Goal: Check status

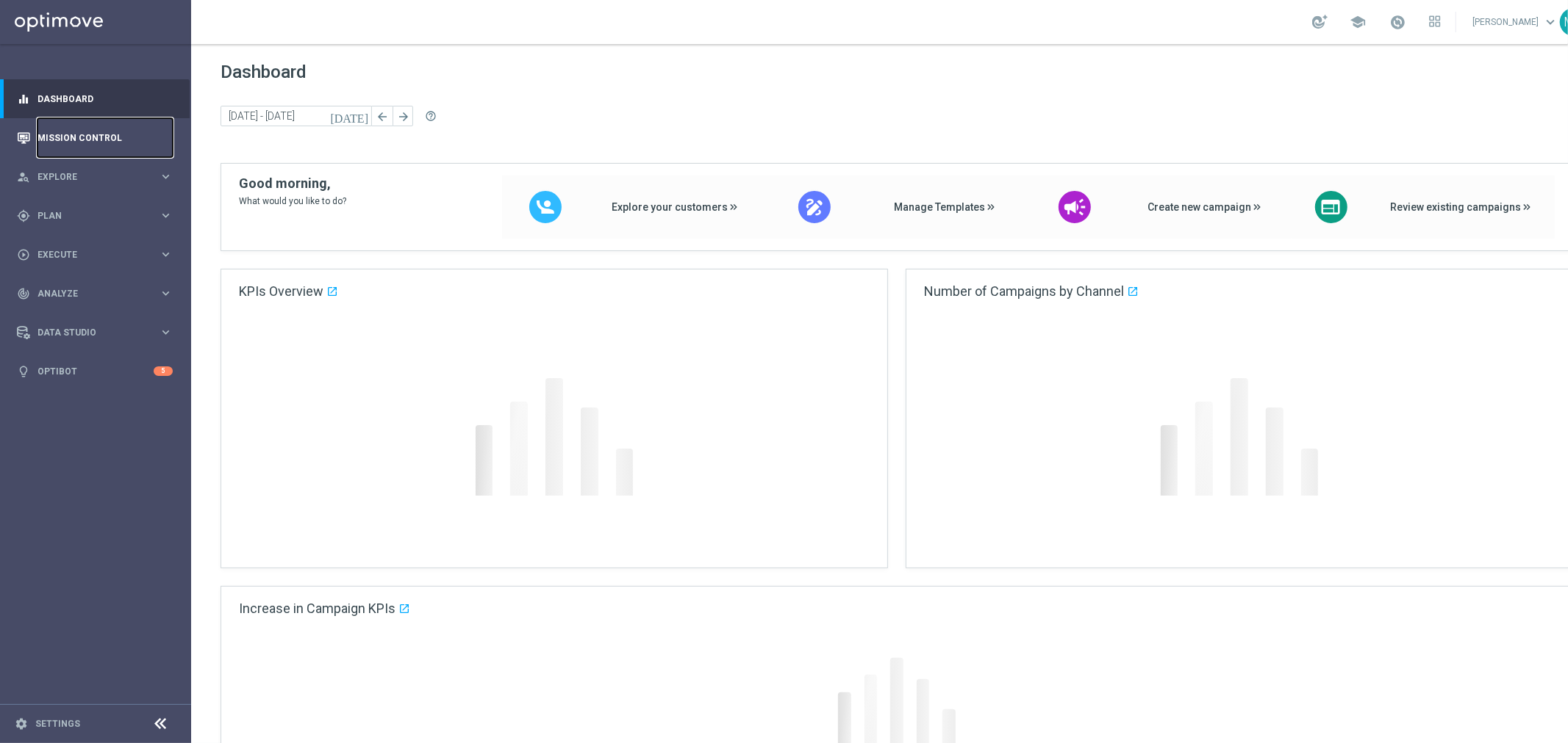
click at [52, 138] on link "Mission Control" at bounding box center [104, 137] width 135 height 39
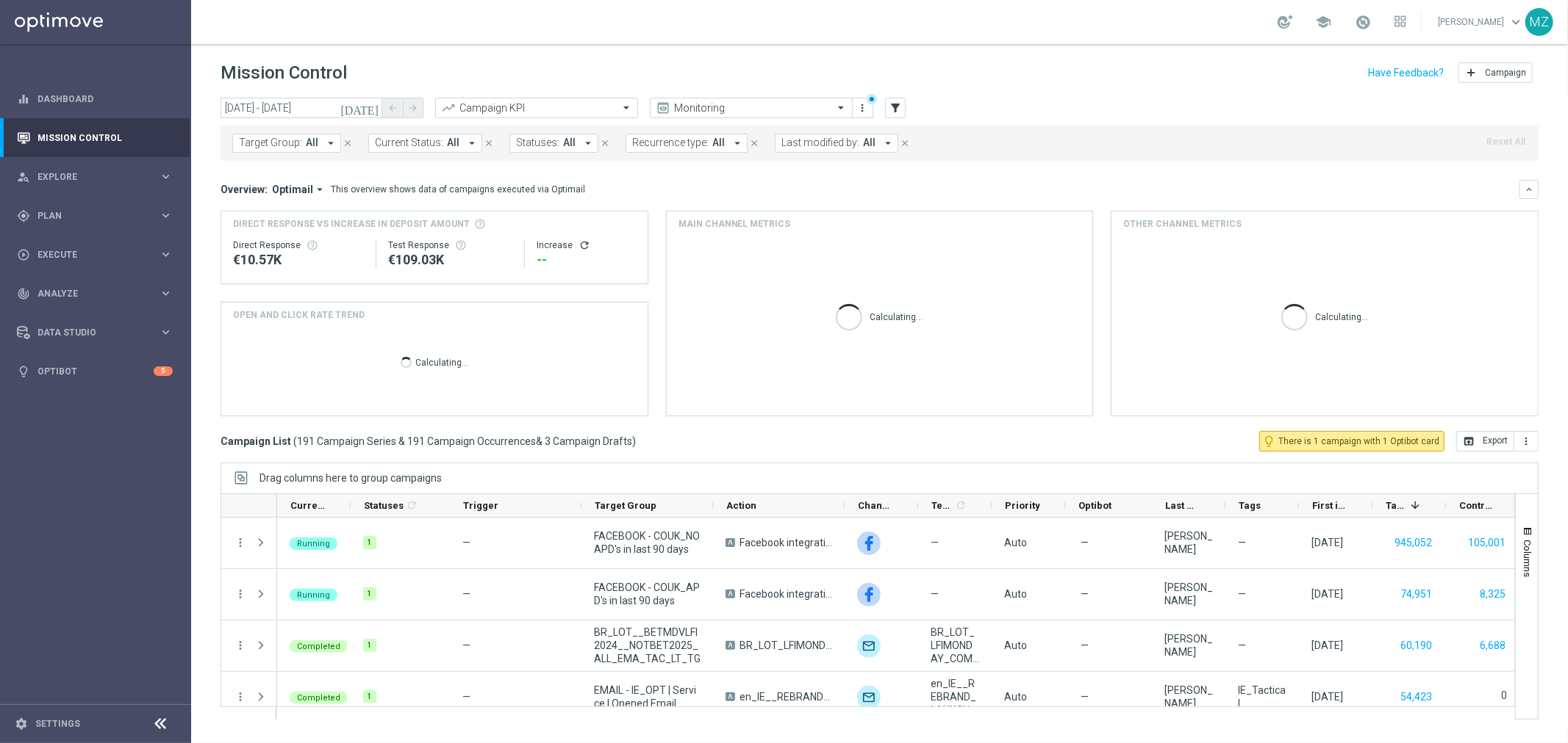
click at [370, 106] on icon "[DATE]" at bounding box center [361, 108] width 40 height 13
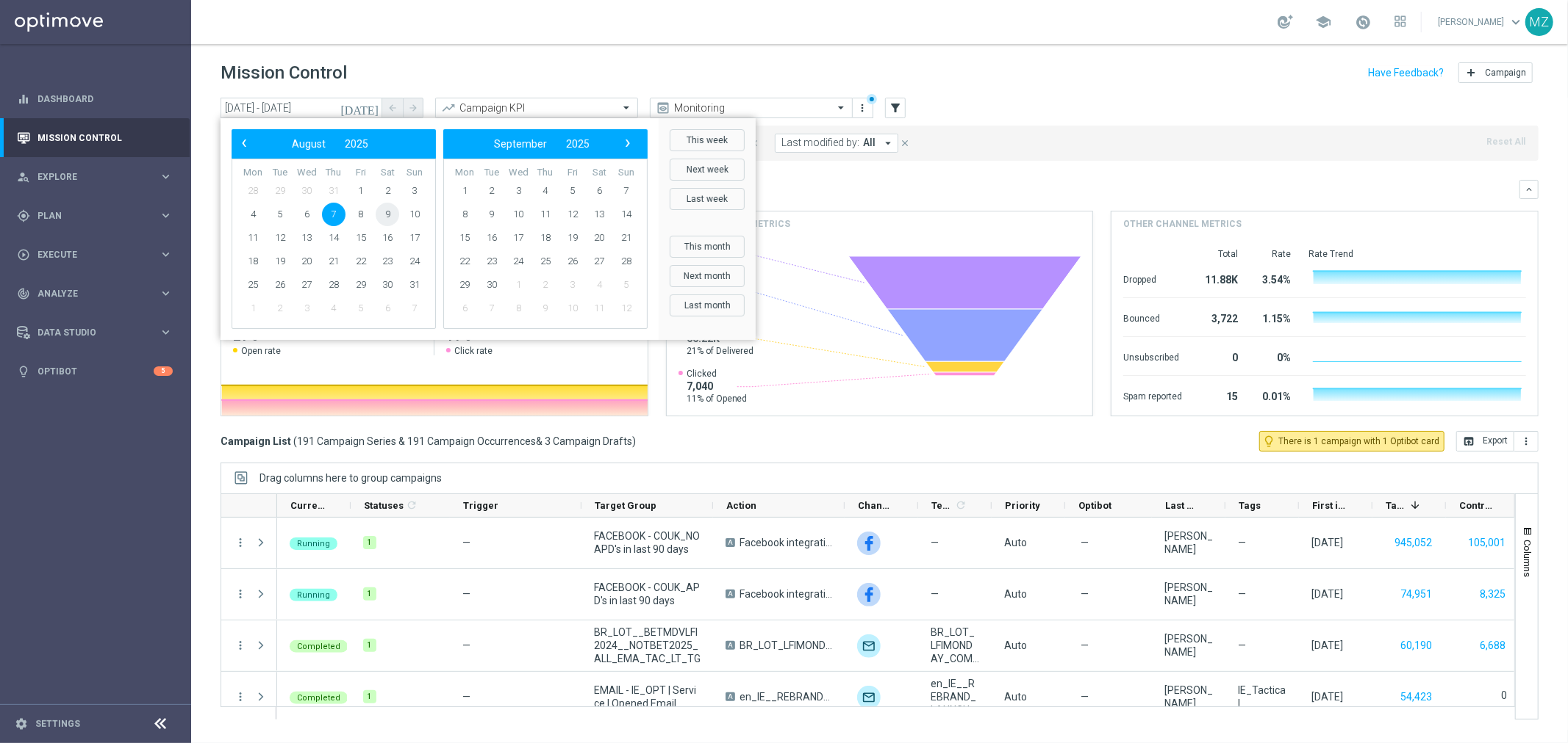
click at [386, 214] on span "9" at bounding box center [386, 214] width 23 height 23
click at [253, 236] on span "11" at bounding box center [252, 237] width 23 height 23
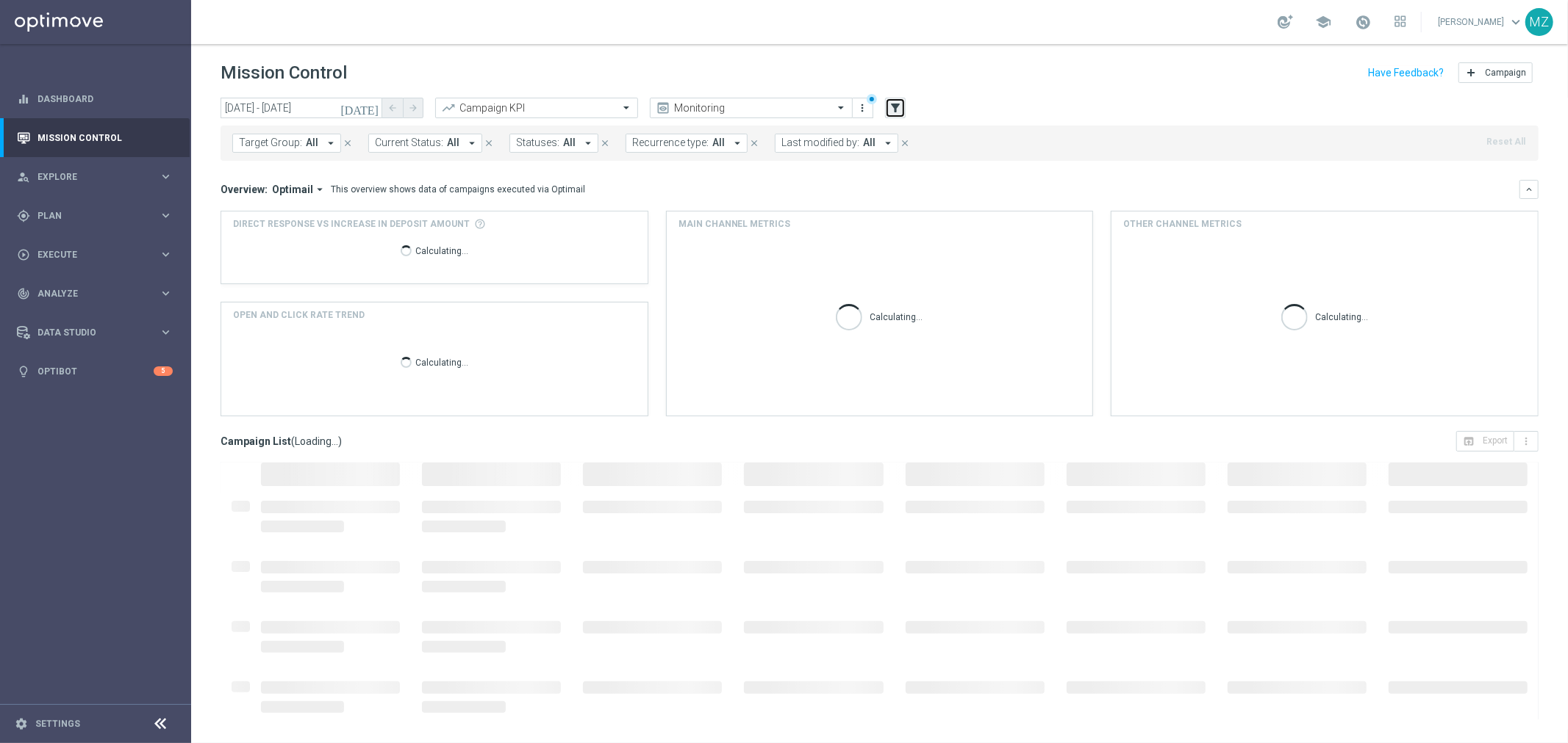
click at [902, 110] on button "filter_alt" at bounding box center [895, 108] width 21 height 21
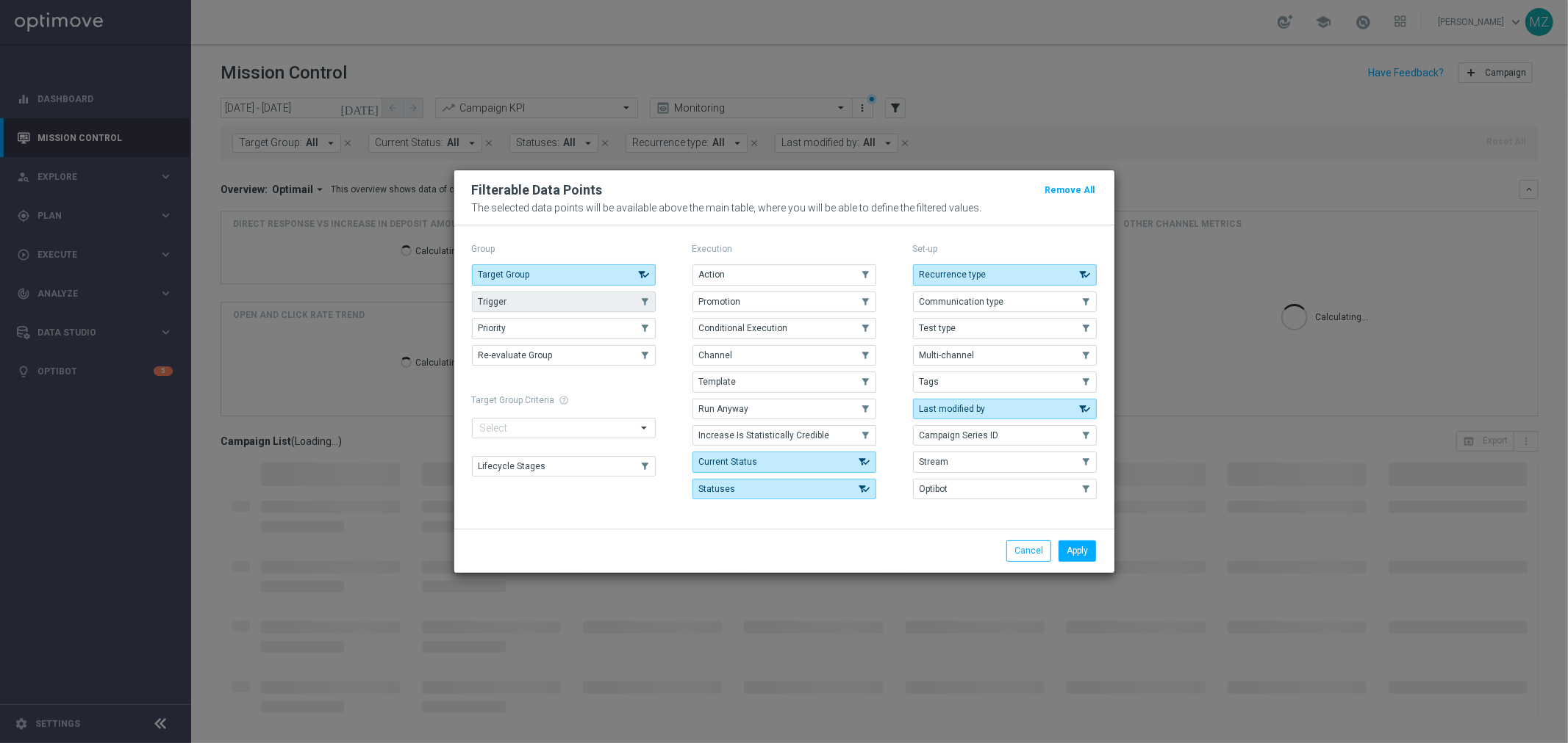
click at [537, 300] on button "Trigger" at bounding box center [563, 302] width 184 height 21
click at [1068, 553] on button "Apply" at bounding box center [1076, 551] width 37 height 21
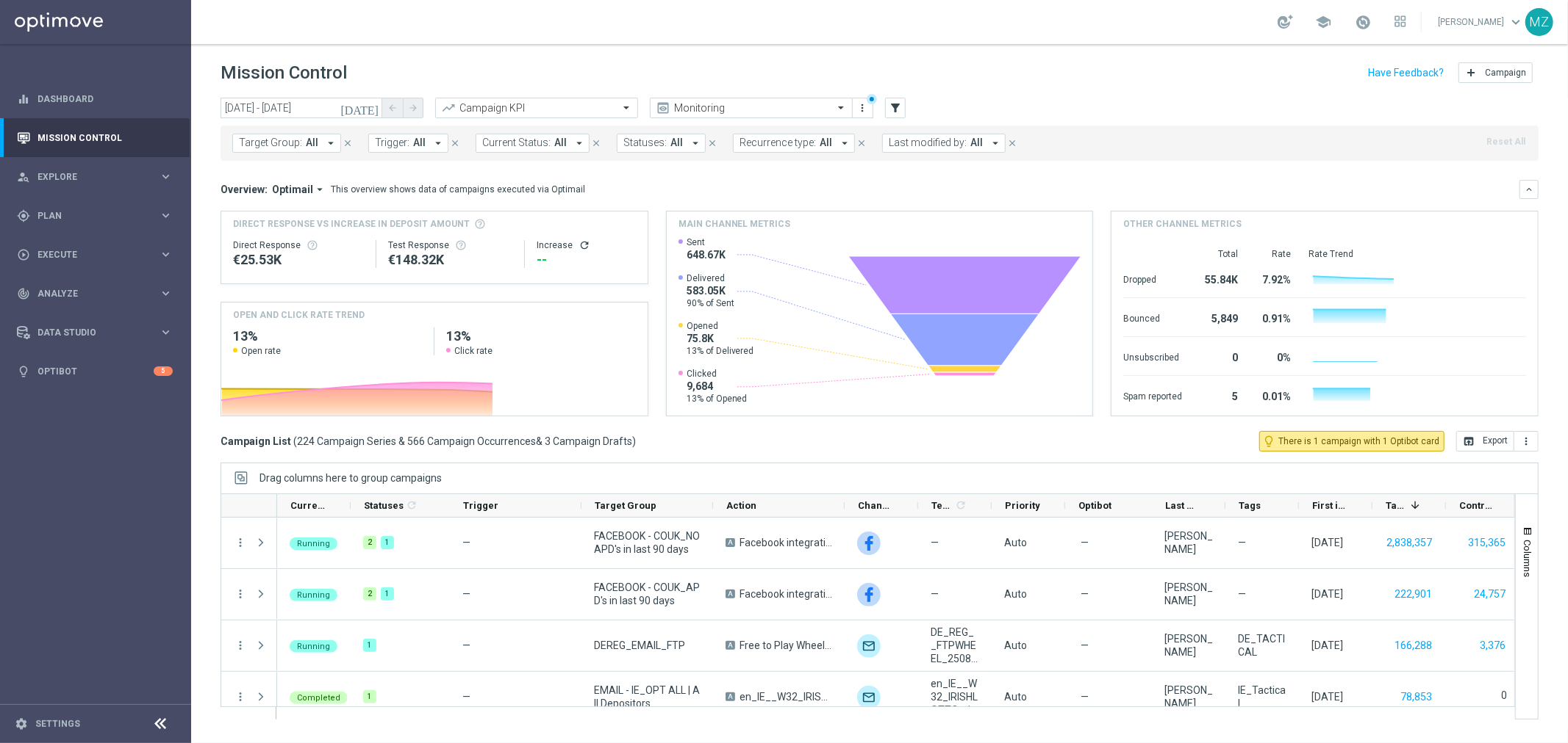
click at [417, 142] on span "All" at bounding box center [419, 142] width 12 height 12
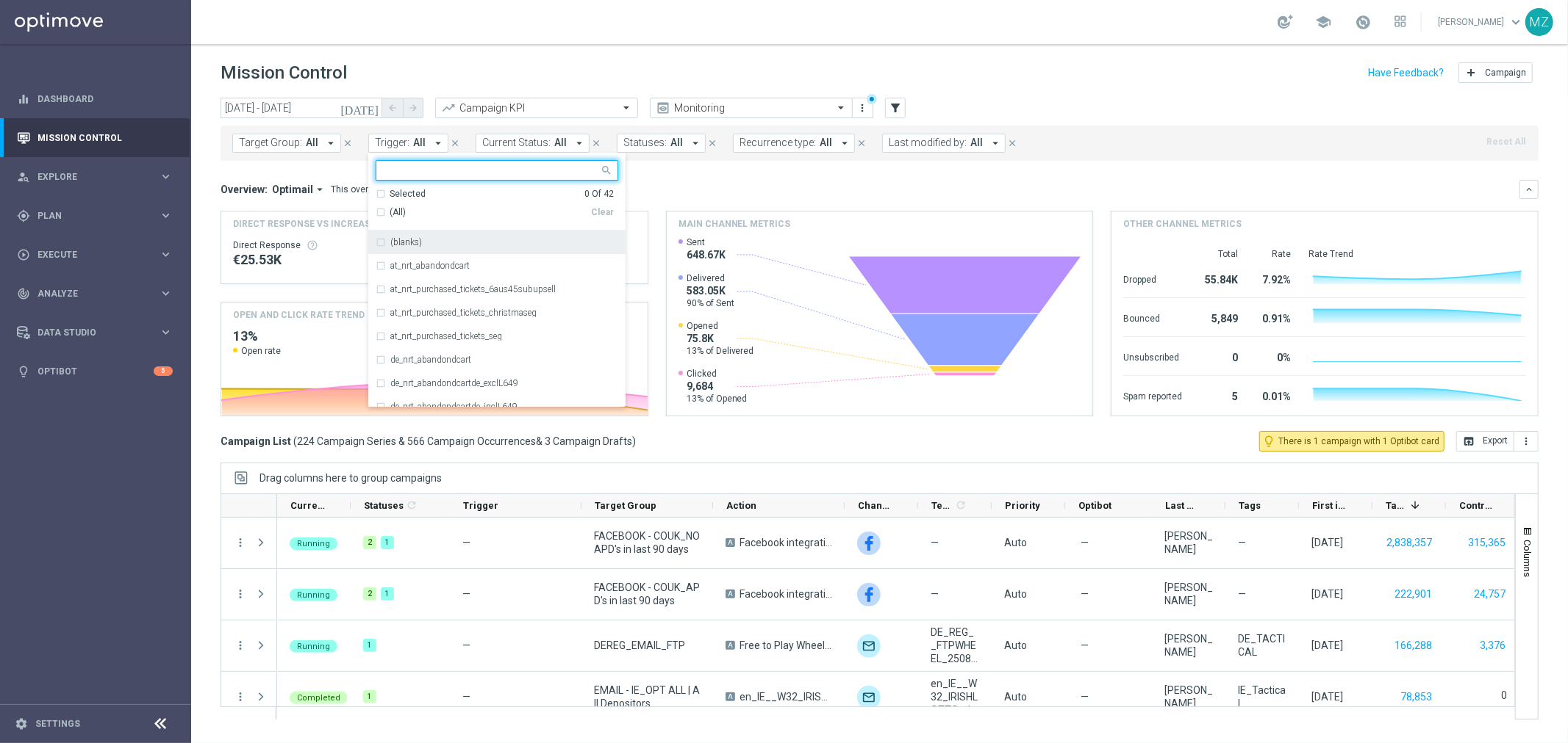
click at [393, 240] on label "(blanks)" at bounding box center [405, 242] width 32 height 9
click at [380, 213] on div "(All)" at bounding box center [483, 212] width 216 height 12
click at [379, 240] on div "(blanks)" at bounding box center [496, 242] width 242 height 23
click at [1024, 62] on div "Mission Control add Campaign" at bounding box center [880, 72] width 1318 height 28
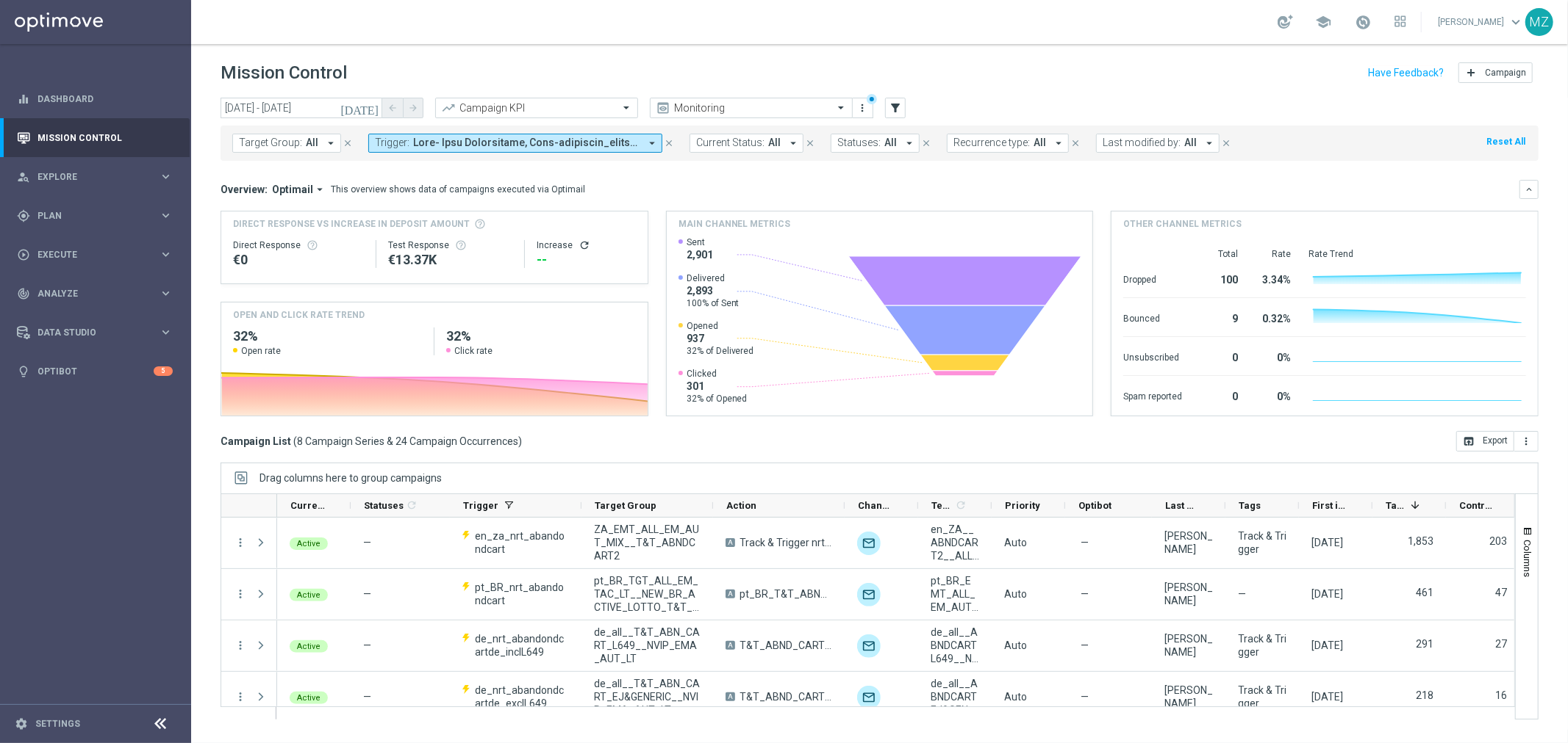
click at [372, 107] on icon "[DATE]" at bounding box center [361, 108] width 40 height 13
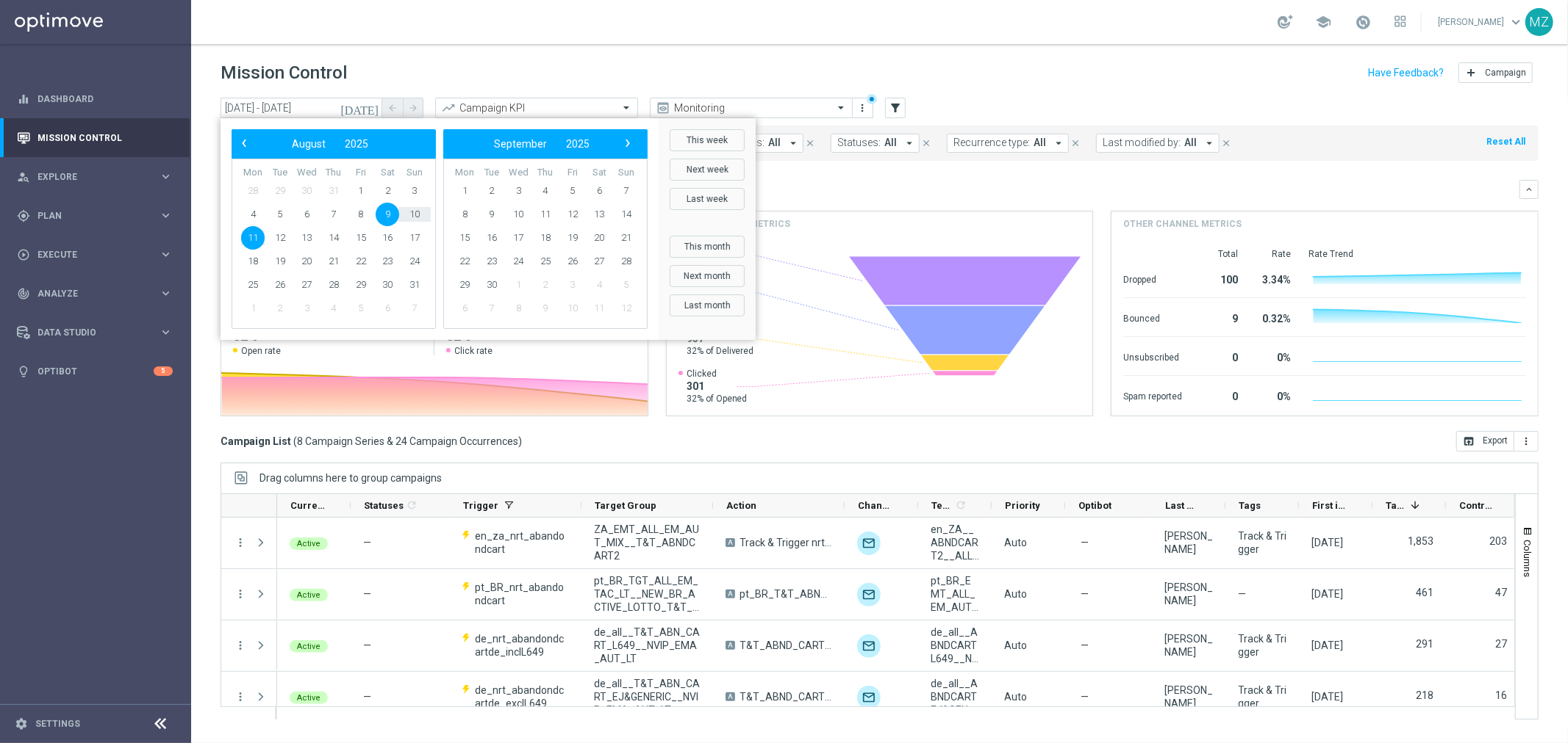
click at [392, 211] on span "9" at bounding box center [386, 214] width 23 height 23
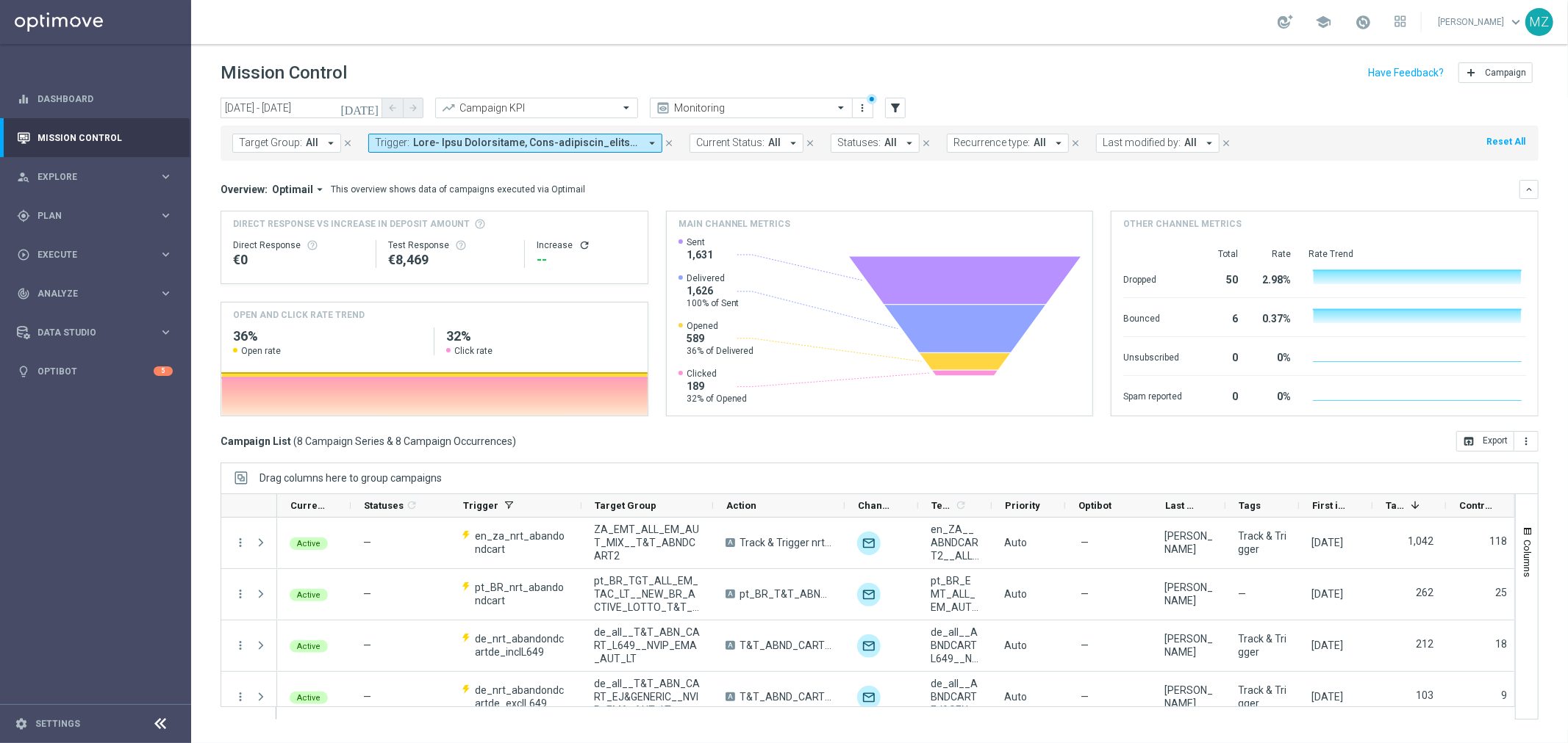
click at [370, 105] on icon "[DATE]" at bounding box center [361, 108] width 40 height 13
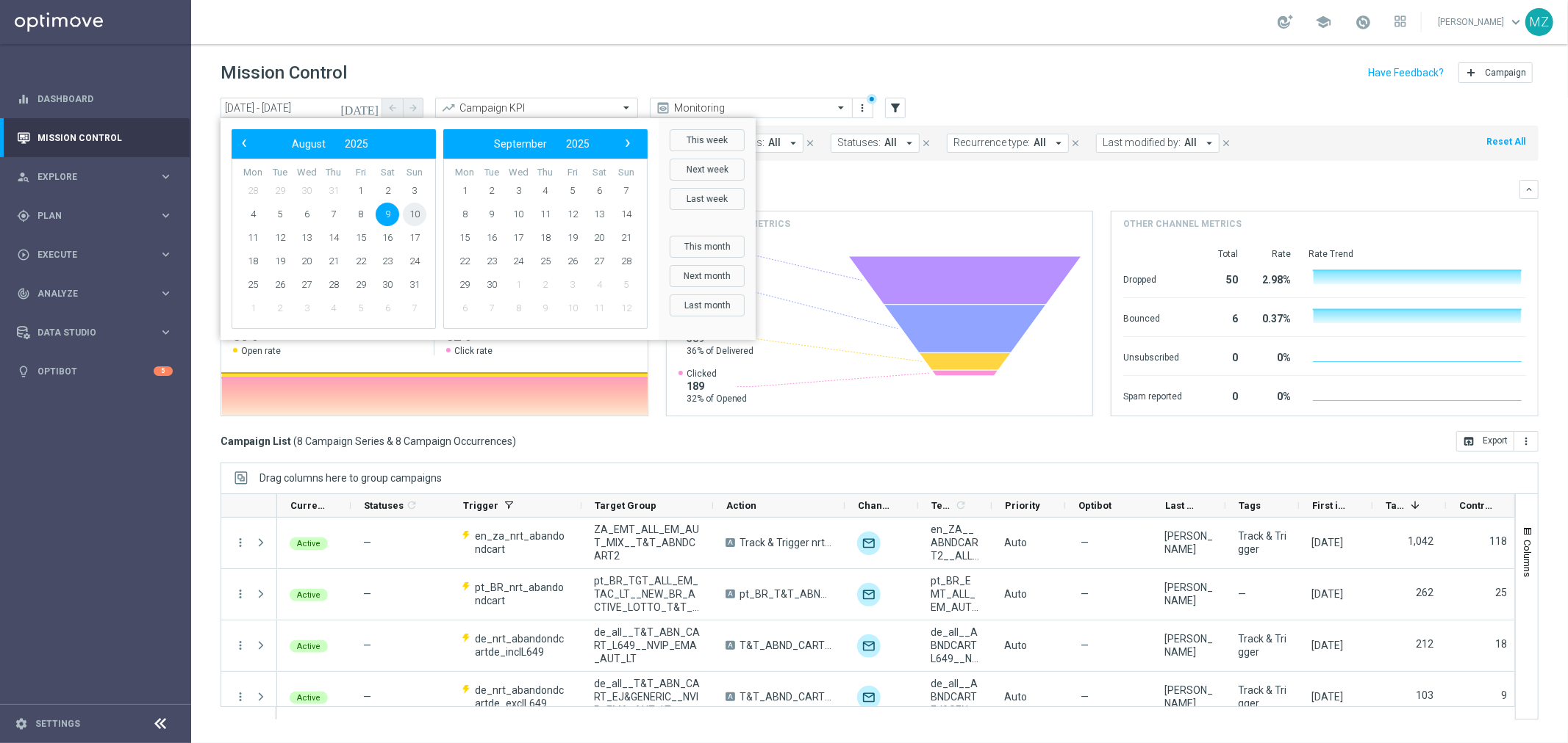
click at [413, 211] on span "10" at bounding box center [414, 214] width 23 height 23
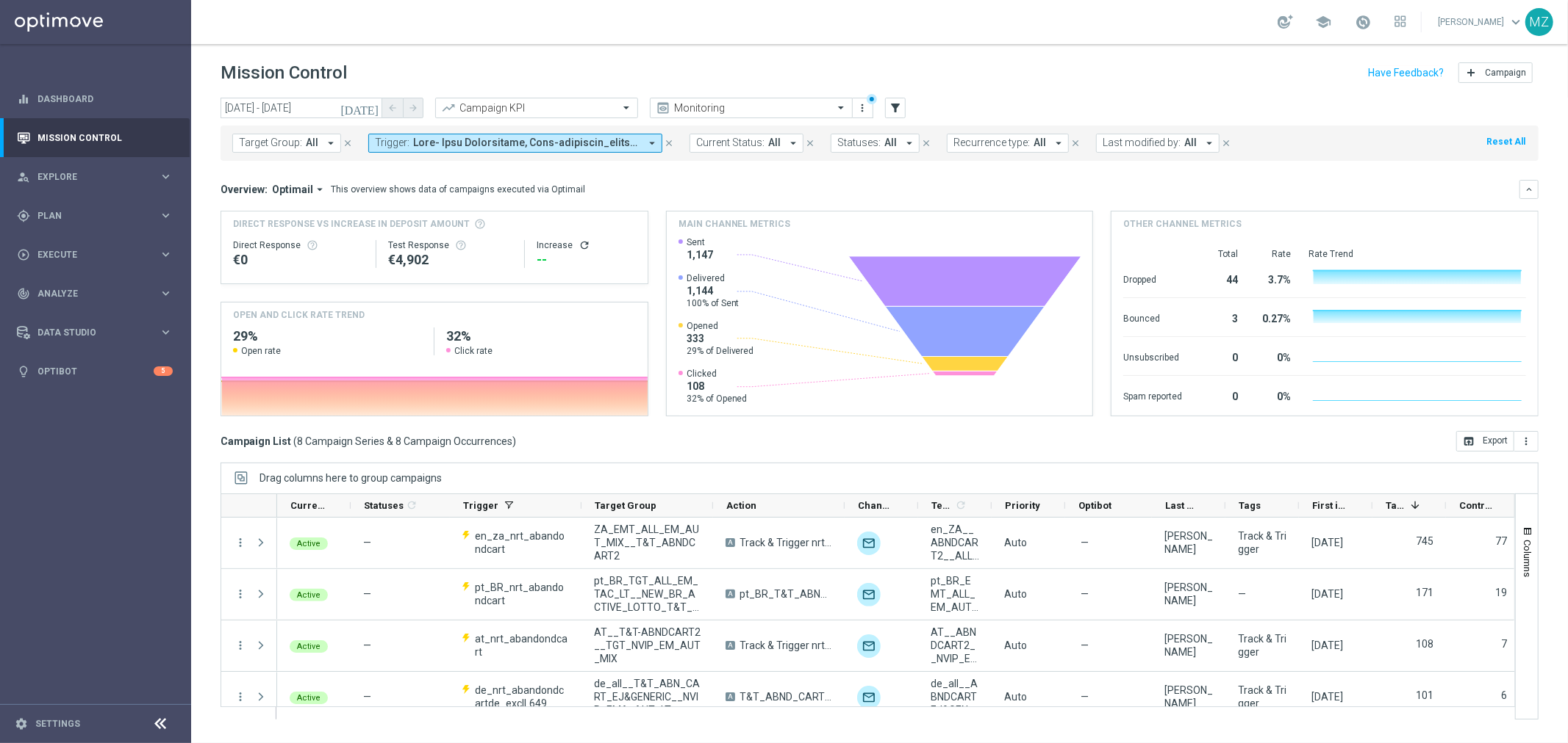
click at [373, 107] on icon "[DATE]" at bounding box center [361, 108] width 40 height 13
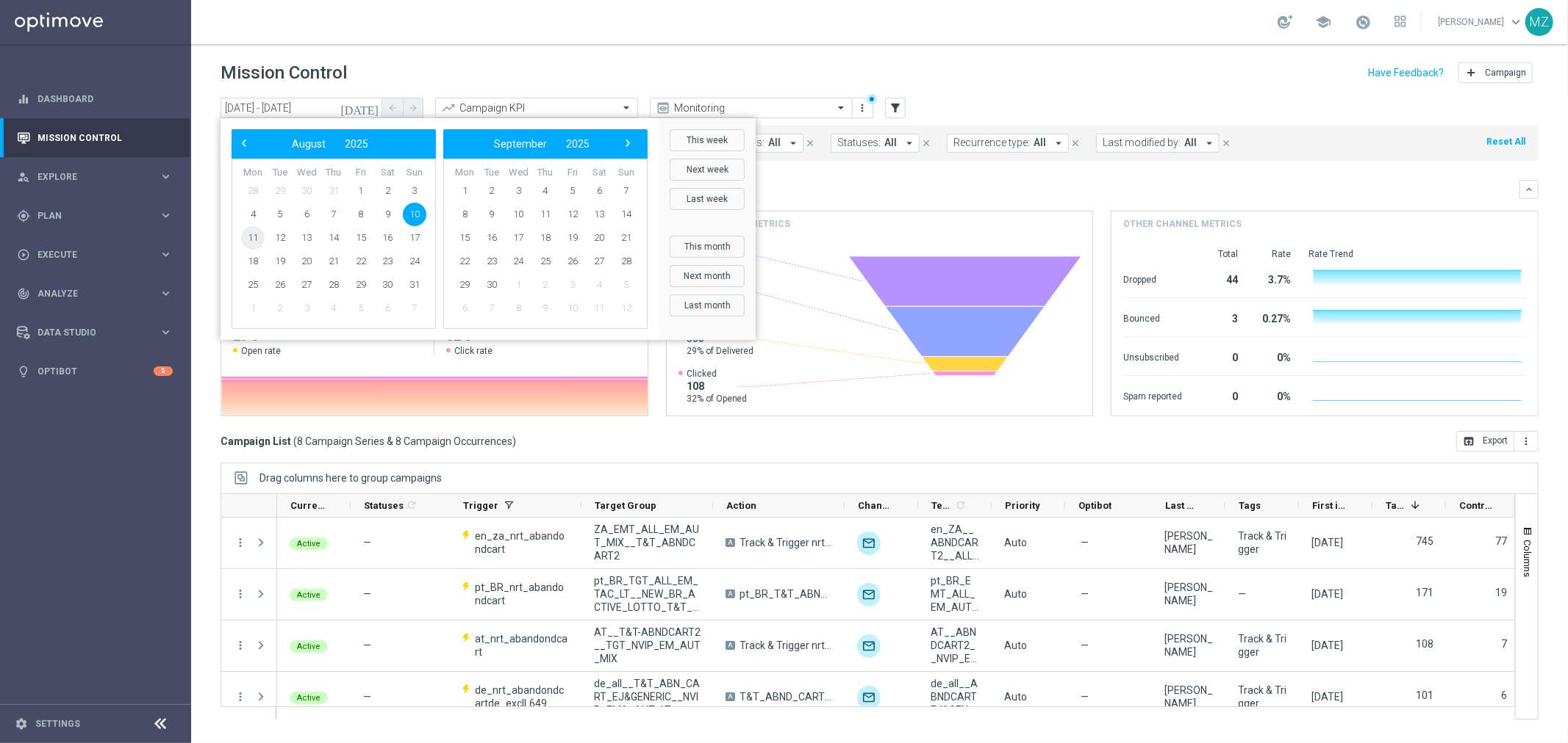
click at [254, 234] on span "11" at bounding box center [252, 237] width 23 height 23
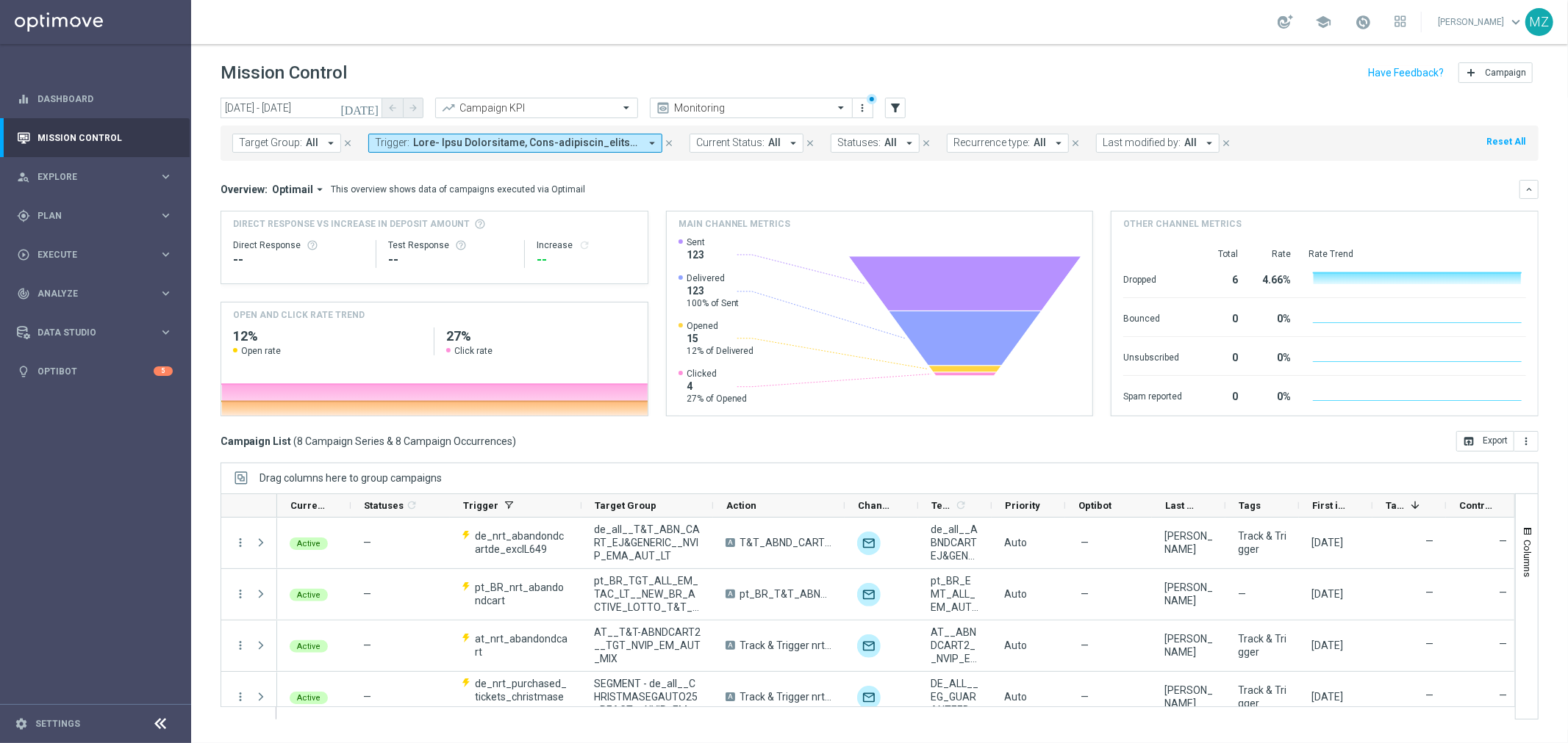
click at [853, 175] on mini-dashboard "Overview: Optimail arrow_drop_down This overview shows data of campaigns execut…" at bounding box center [880, 297] width 1318 height 271
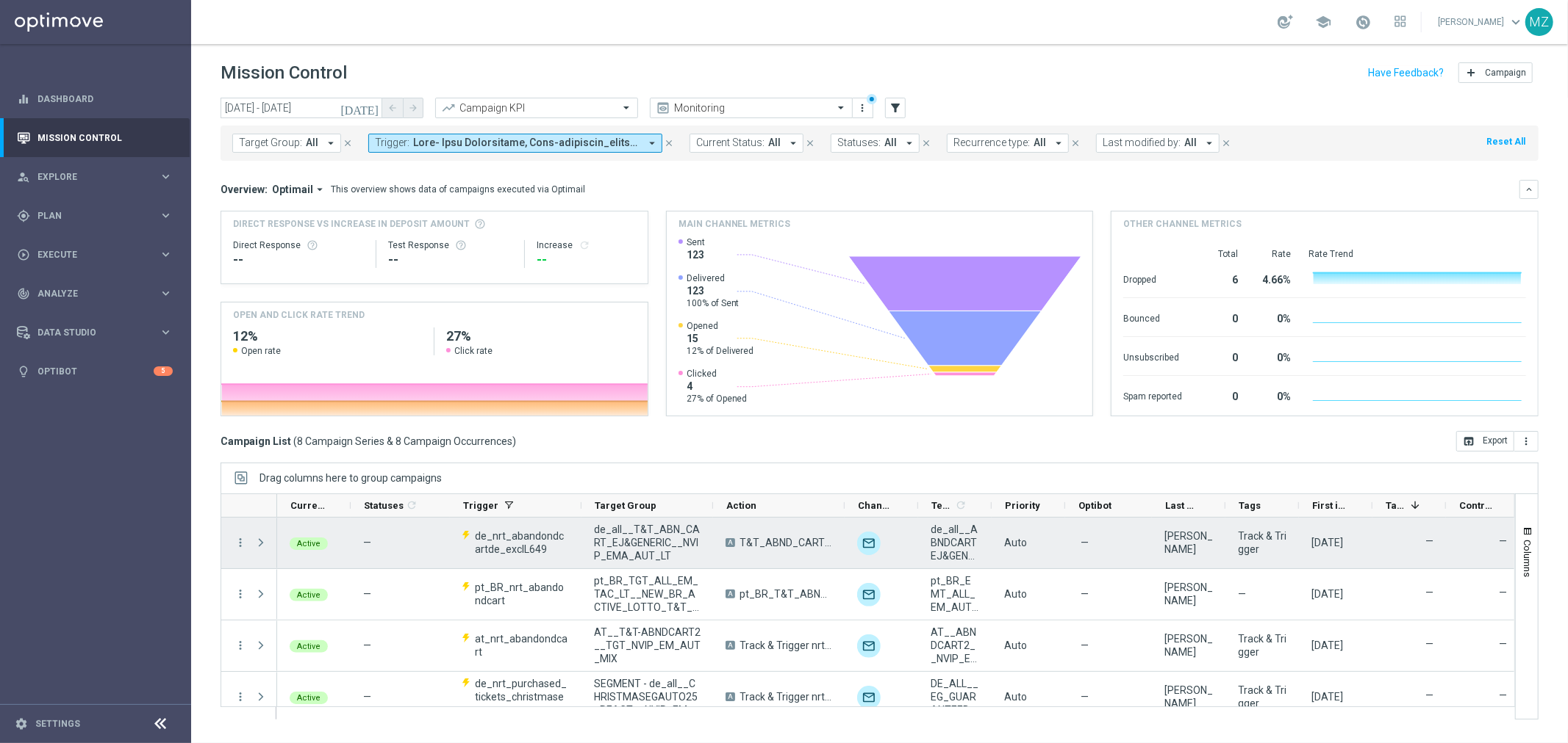
scroll to position [82, 0]
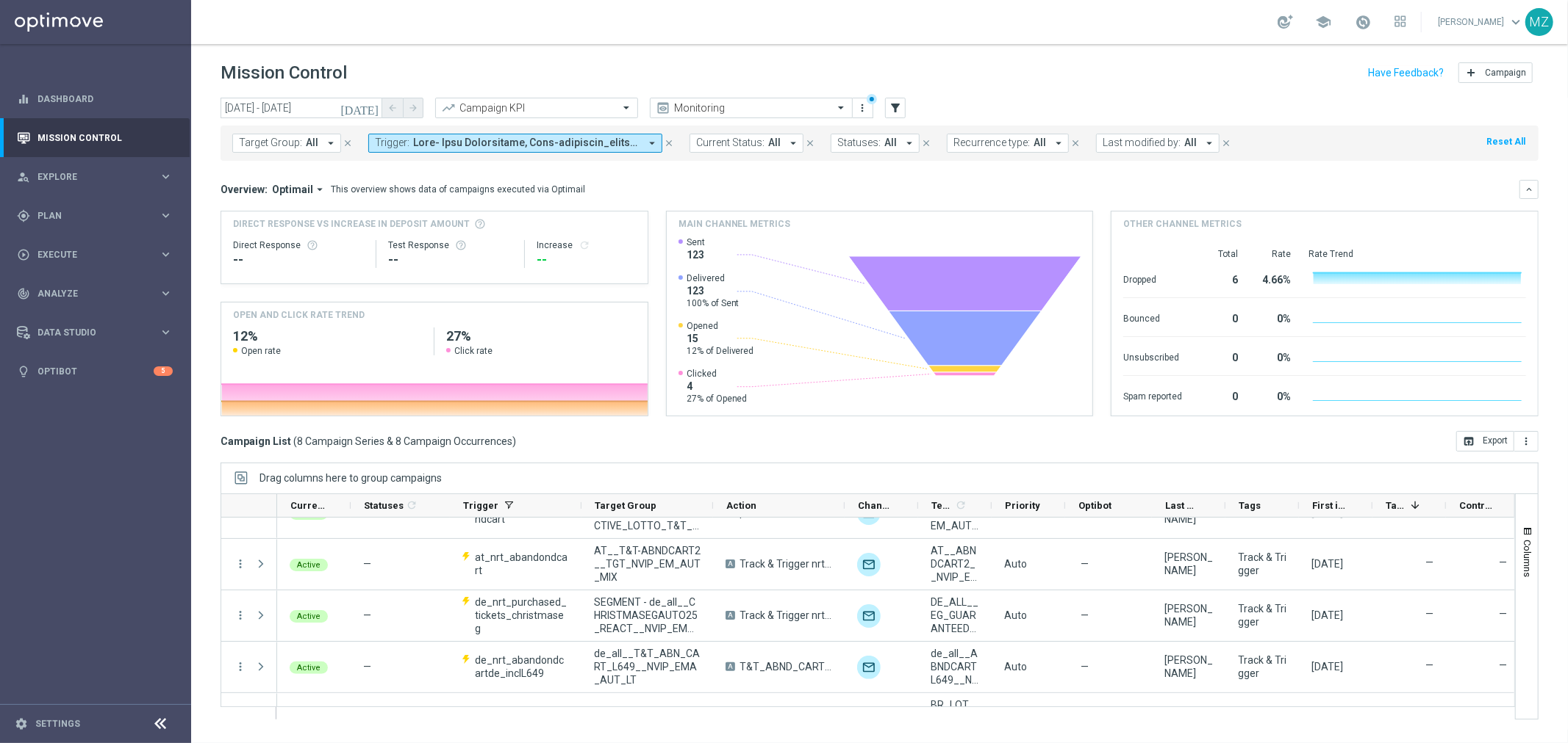
click at [373, 112] on icon "[DATE]" at bounding box center [361, 108] width 40 height 13
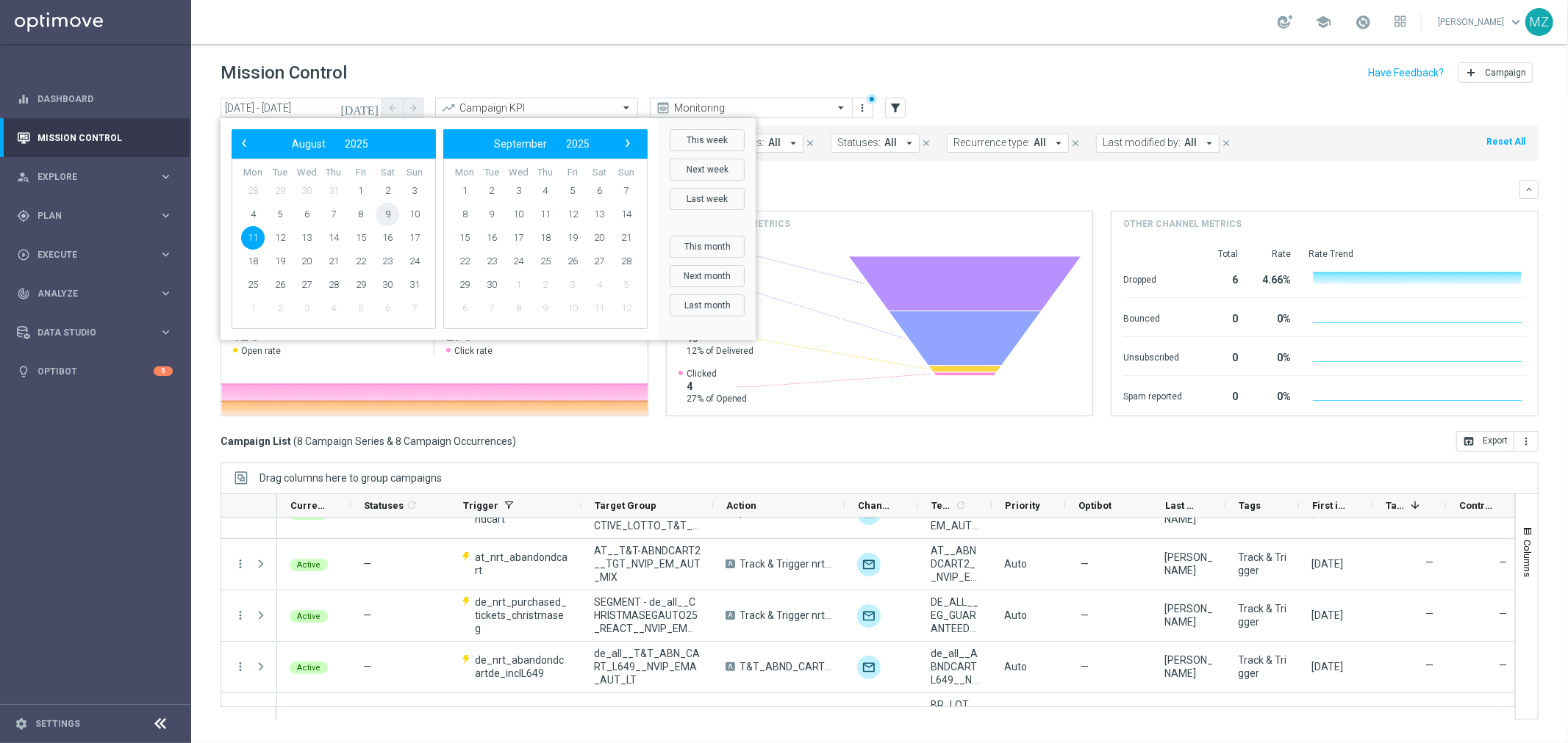
click at [380, 210] on span "9" at bounding box center [386, 214] width 23 height 23
click at [260, 231] on span "11" at bounding box center [252, 237] width 23 height 23
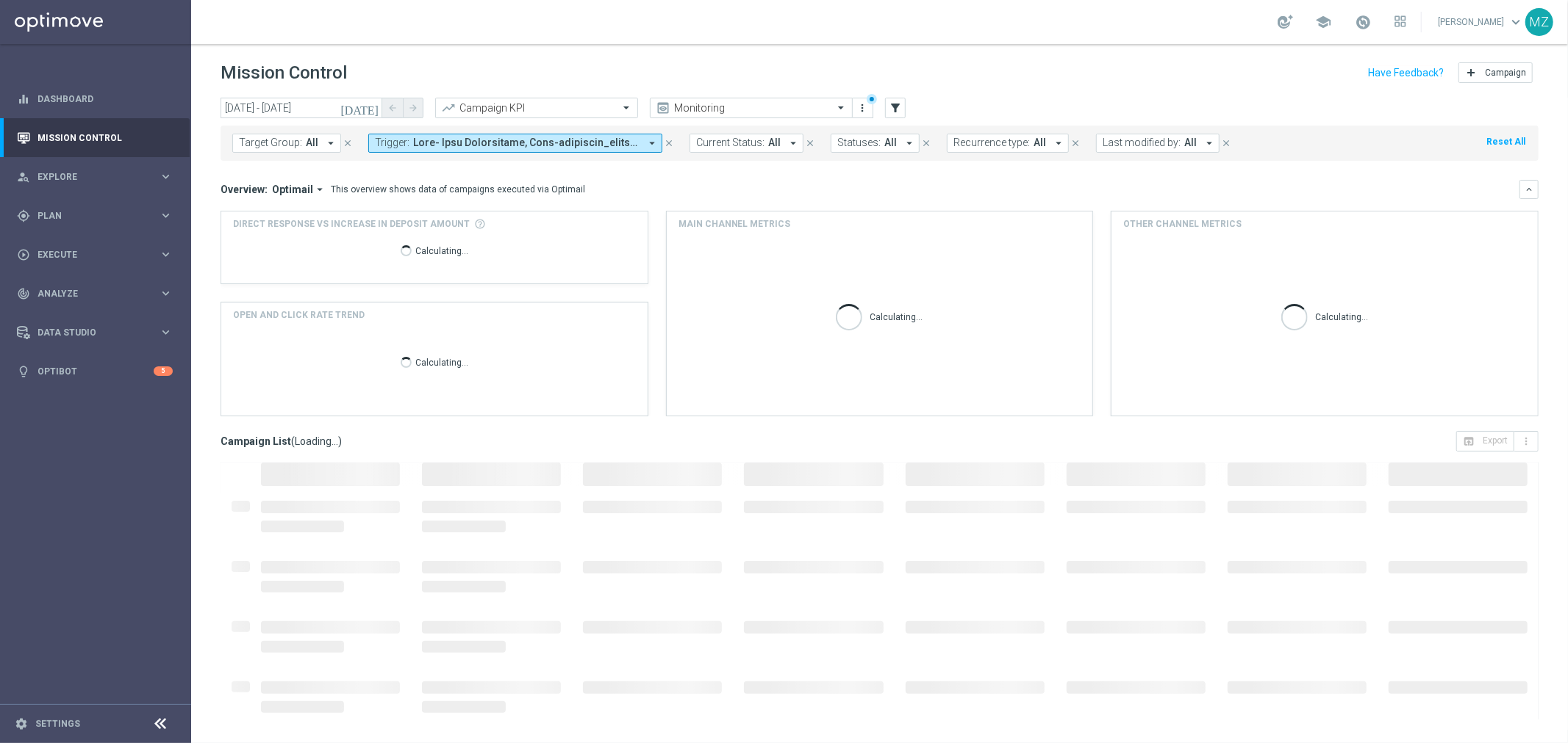
click at [713, 52] on header "Mission Control add Campaign" at bounding box center [880, 71] width 1377 height 53
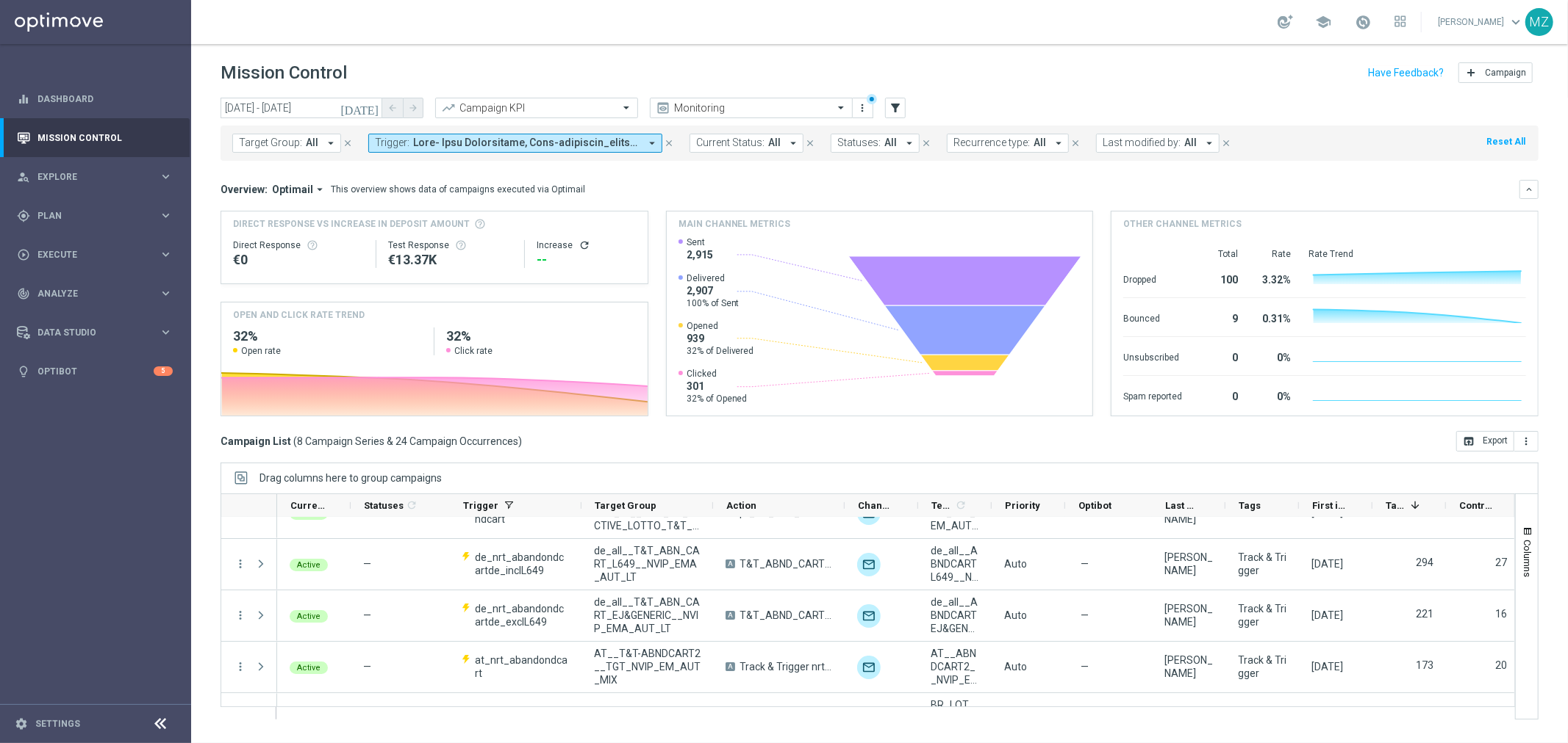
click at [375, 109] on icon "[DATE]" at bounding box center [361, 108] width 40 height 13
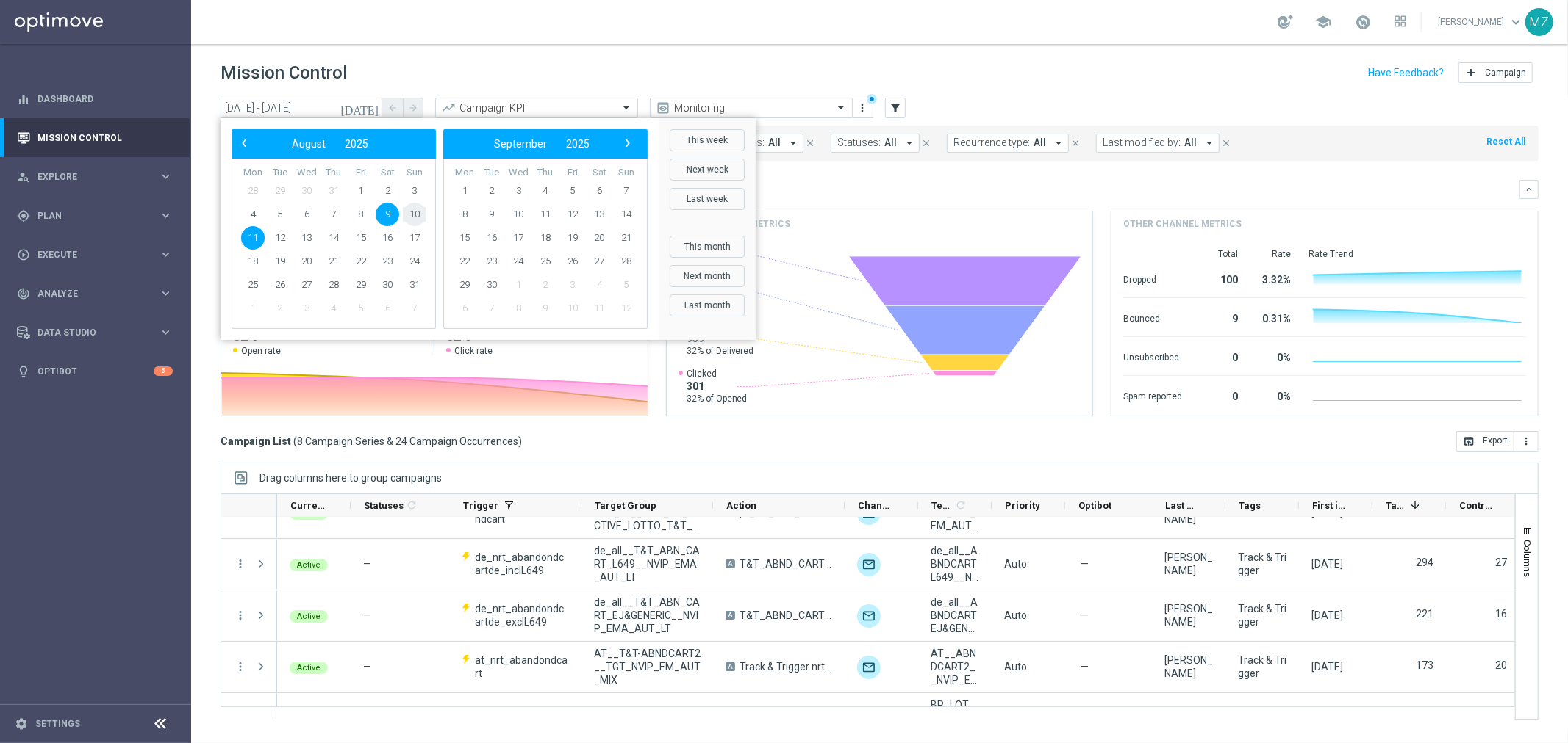
click at [410, 216] on span "10" at bounding box center [414, 214] width 23 height 23
type input "[DATE] - [DATE]"
